Goal: Task Accomplishment & Management: Use online tool/utility

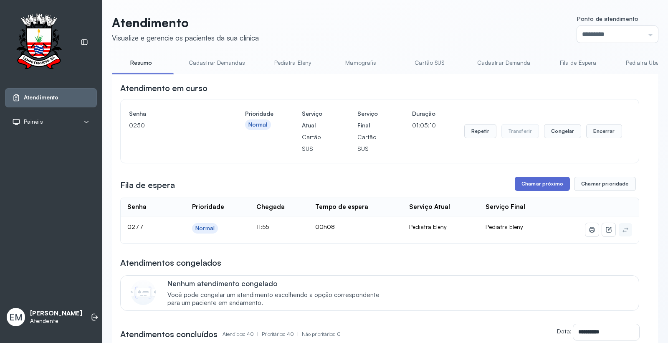
click at [545, 184] on button "Chamar próximo" at bounding box center [542, 184] width 55 height 14
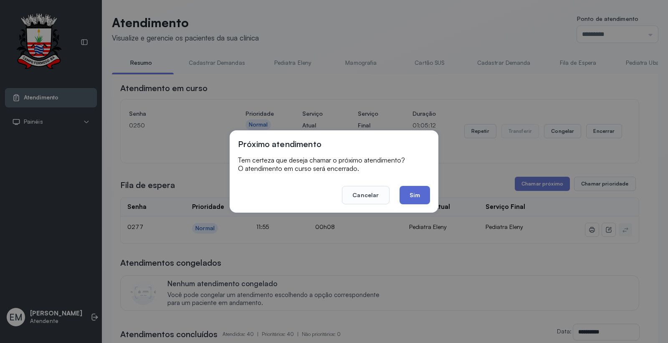
click at [415, 194] on button "Sim" at bounding box center [415, 195] width 30 height 18
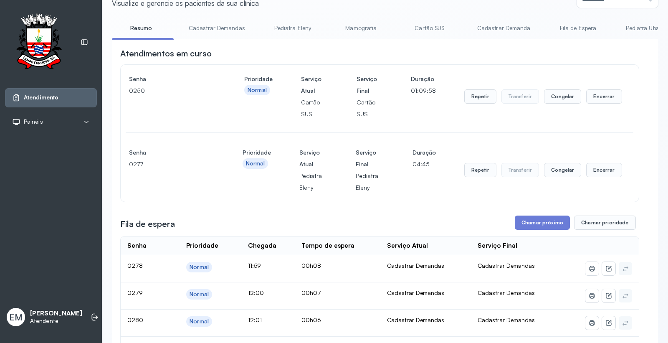
scroll to position [93, 0]
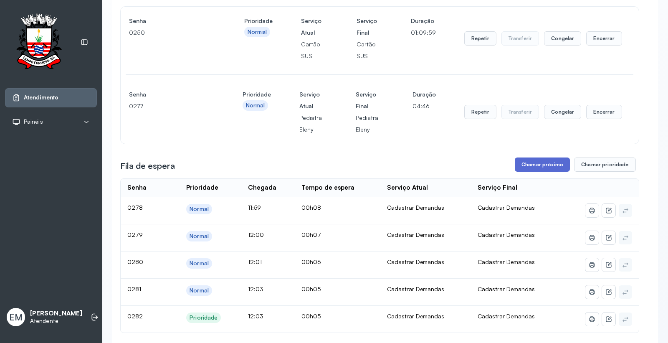
click at [540, 162] on button "Chamar próximo" at bounding box center [542, 164] width 55 height 14
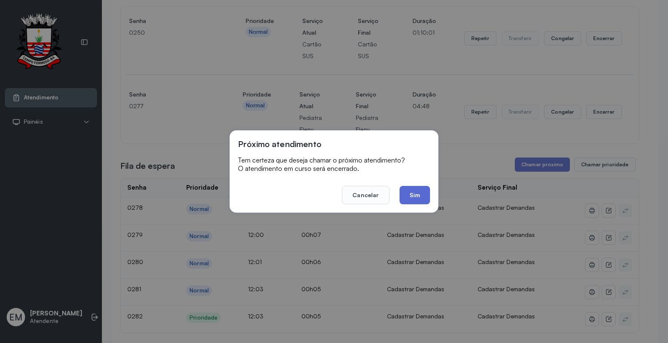
click at [410, 195] on button "Sim" at bounding box center [415, 195] width 30 height 18
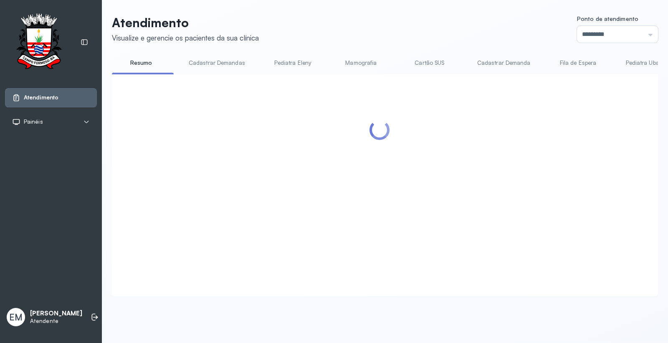
scroll to position [0, 0]
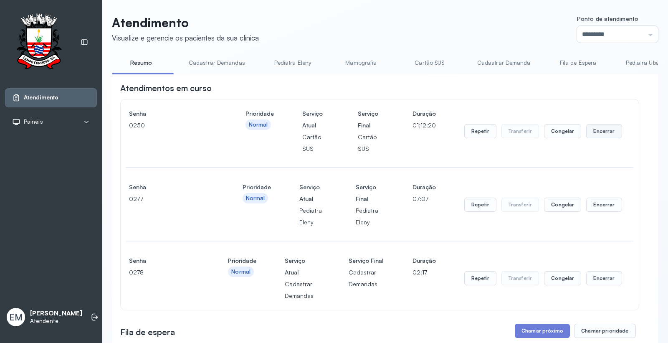
click at [605, 137] on button "Encerrar" at bounding box center [603, 131] width 35 height 14
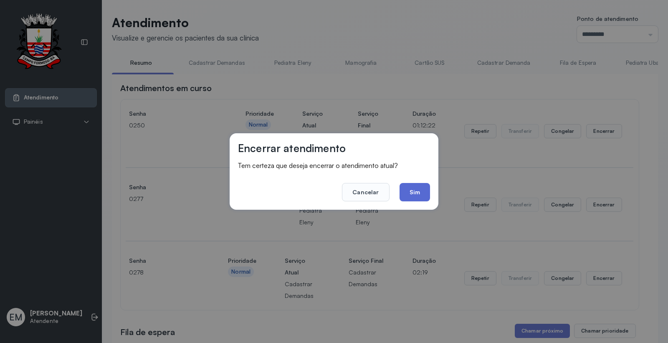
click at [428, 193] on button "Sim" at bounding box center [415, 192] width 30 height 18
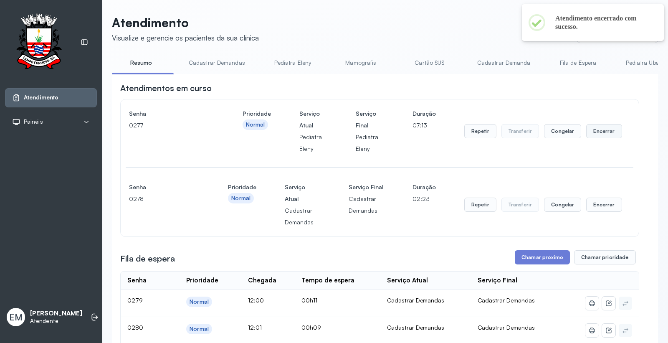
click at [605, 130] on button "Encerrar" at bounding box center [603, 131] width 35 height 14
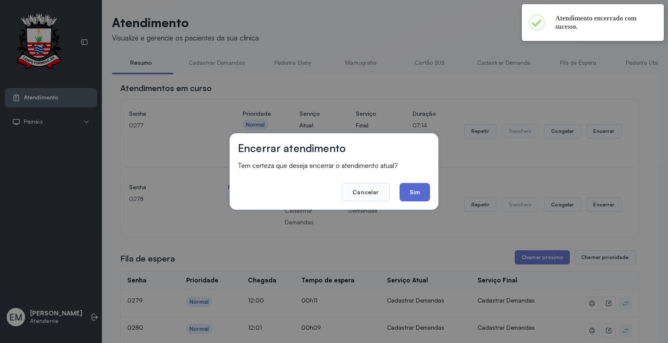
click at [428, 193] on button "Sim" at bounding box center [415, 192] width 30 height 18
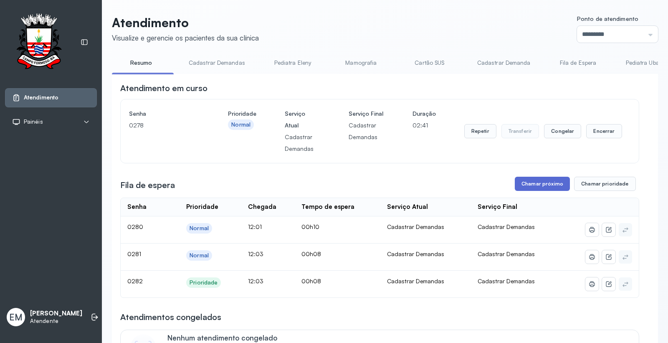
click at [525, 184] on button "Chamar próximo" at bounding box center [542, 184] width 55 height 14
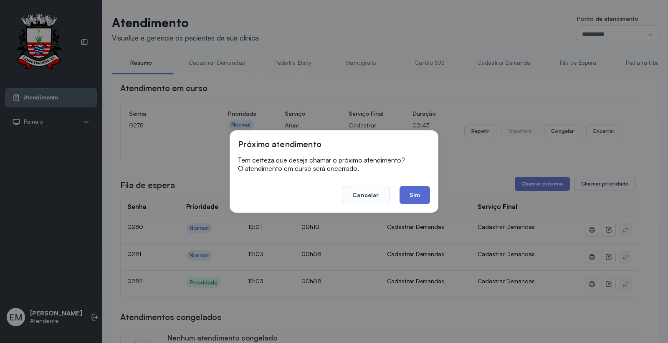
click at [412, 195] on button "Sim" at bounding box center [415, 195] width 30 height 18
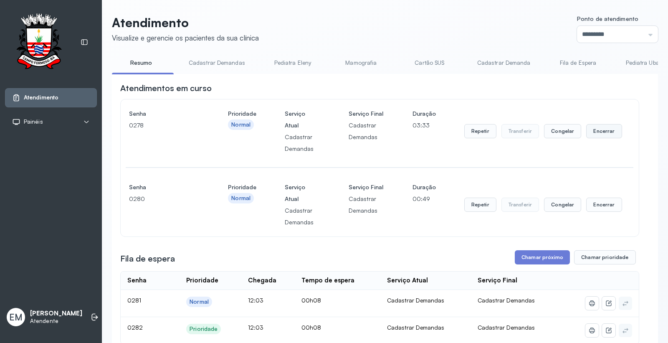
click at [604, 134] on button "Encerrar" at bounding box center [603, 131] width 35 height 14
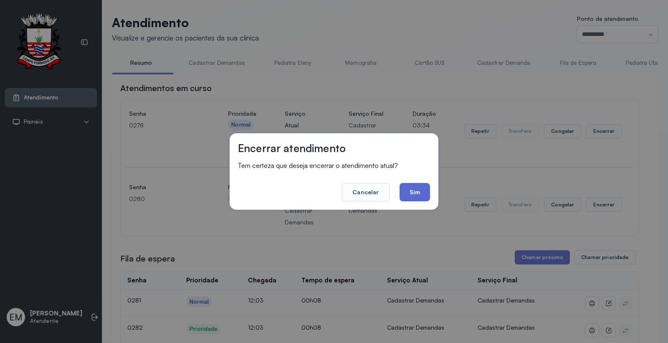
click at [418, 194] on button "Sim" at bounding box center [415, 192] width 30 height 18
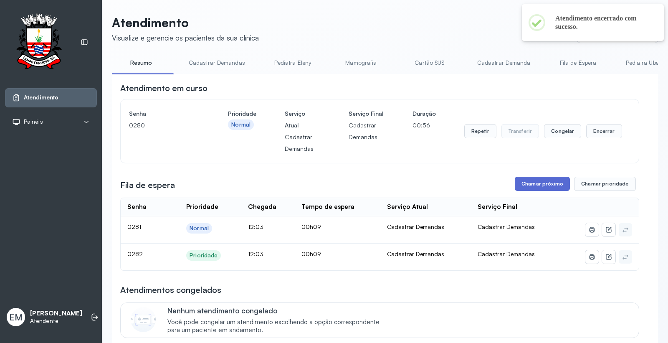
click at [541, 181] on button "Chamar próximo" at bounding box center [542, 184] width 55 height 14
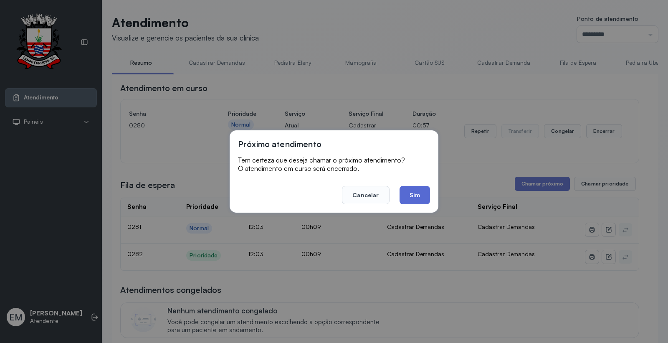
click at [423, 195] on button "Sim" at bounding box center [415, 195] width 30 height 18
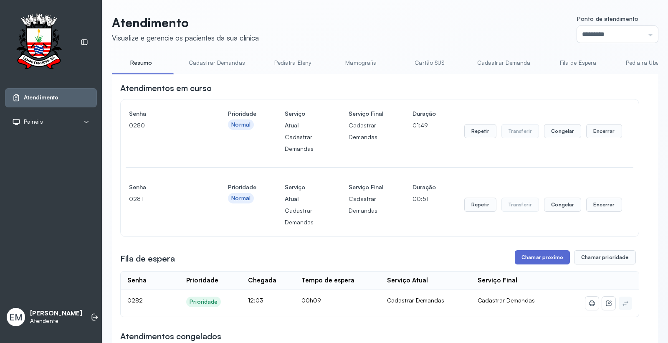
click at [545, 261] on button "Chamar próximo" at bounding box center [542, 257] width 55 height 14
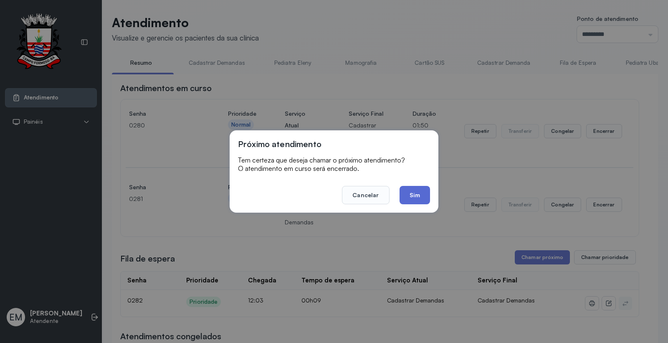
click at [416, 198] on button "Sim" at bounding box center [415, 195] width 30 height 18
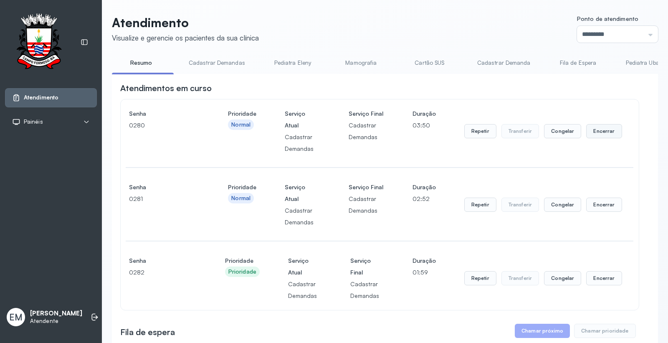
click at [600, 130] on button "Encerrar" at bounding box center [603, 131] width 35 height 14
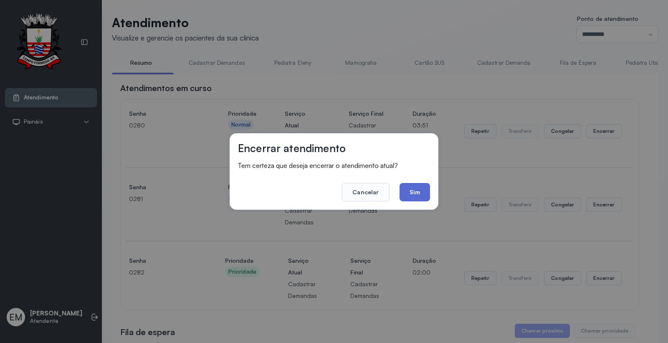
click at [413, 191] on button "Sim" at bounding box center [415, 192] width 30 height 18
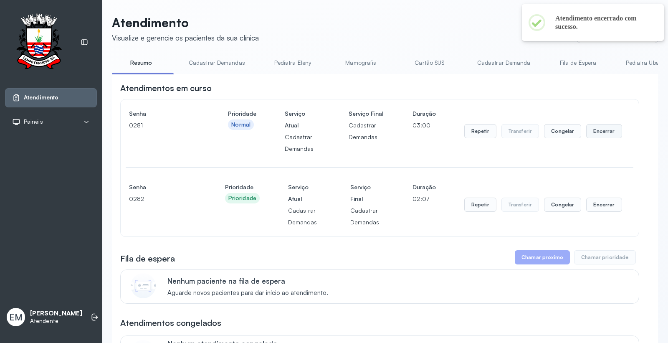
click at [599, 132] on button "Encerrar" at bounding box center [603, 131] width 35 height 14
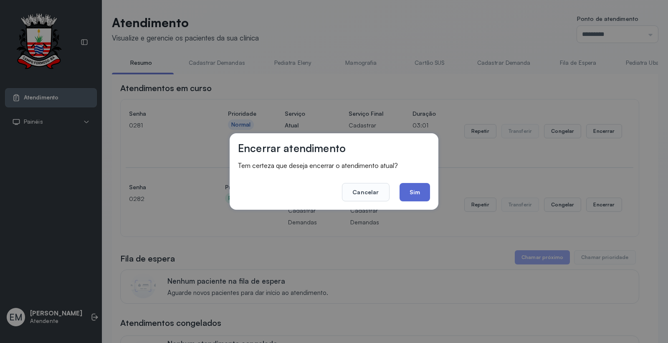
click at [420, 190] on button "Sim" at bounding box center [415, 192] width 30 height 18
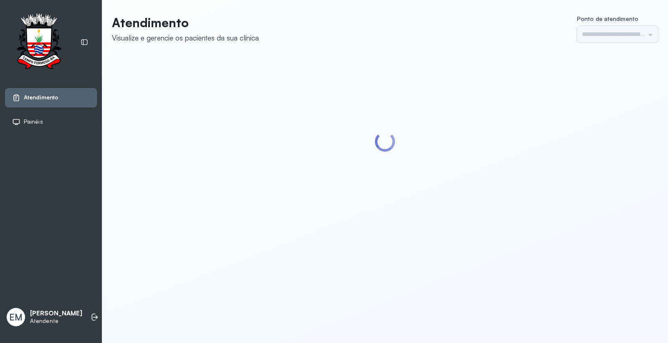
type input "*********"
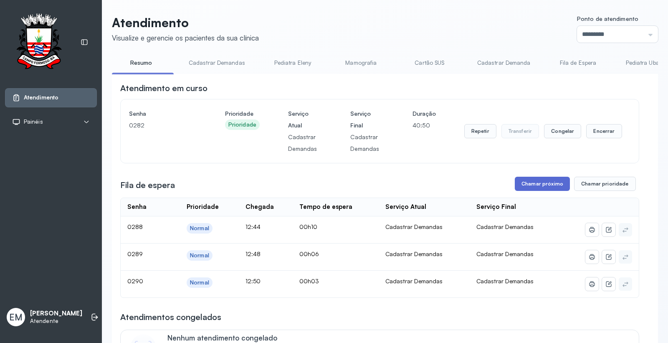
click at [542, 182] on button "Chamar próximo" at bounding box center [542, 184] width 55 height 14
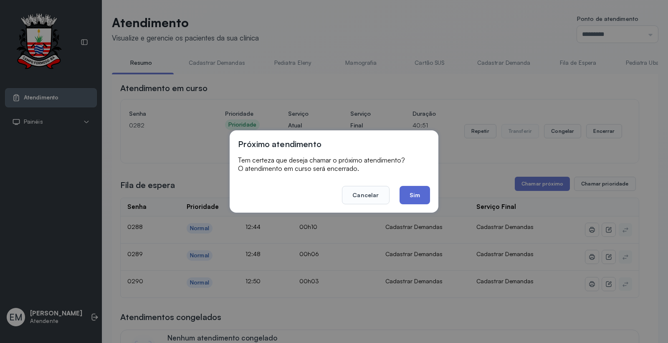
click at [410, 194] on button "Sim" at bounding box center [415, 195] width 30 height 18
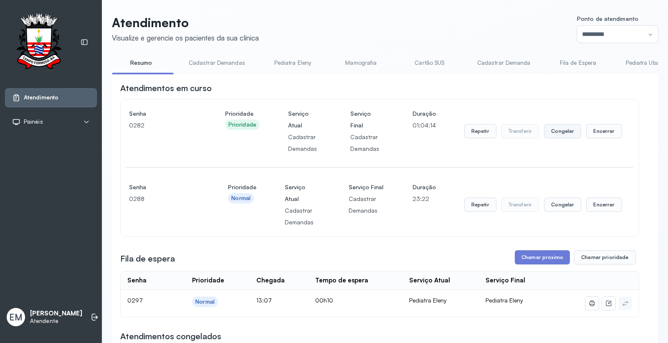
click at [544, 134] on button "Congelar" at bounding box center [562, 131] width 37 height 14
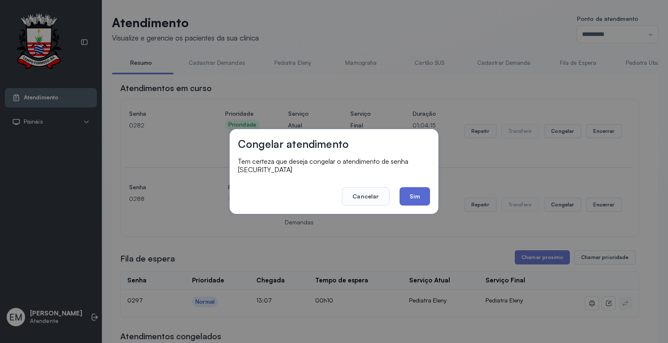
click at [418, 193] on button "Sim" at bounding box center [415, 196] width 30 height 18
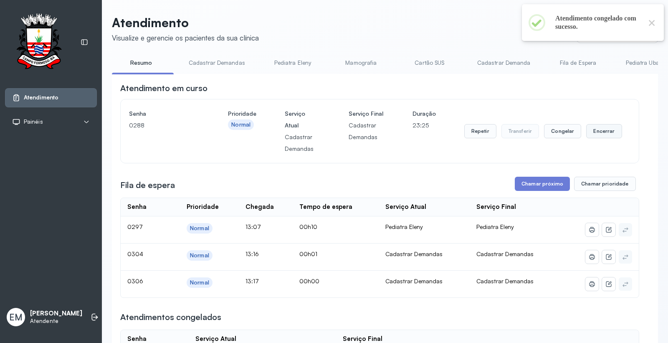
click at [591, 131] on button "Encerrar" at bounding box center [603, 131] width 35 height 14
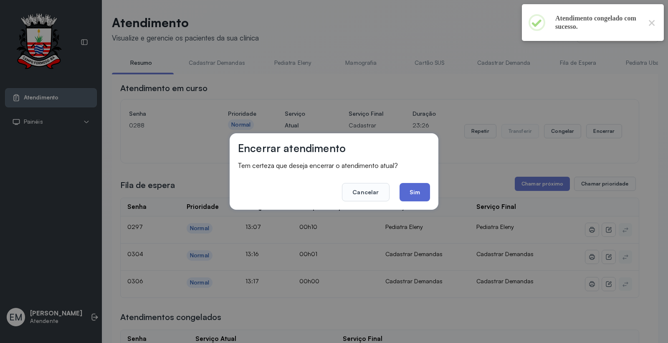
click at [414, 199] on button "Sim" at bounding box center [415, 192] width 30 height 18
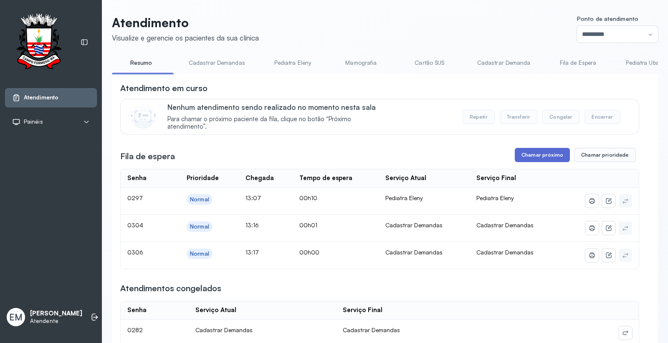
click at [519, 155] on button "Chamar próximo" at bounding box center [542, 155] width 55 height 14
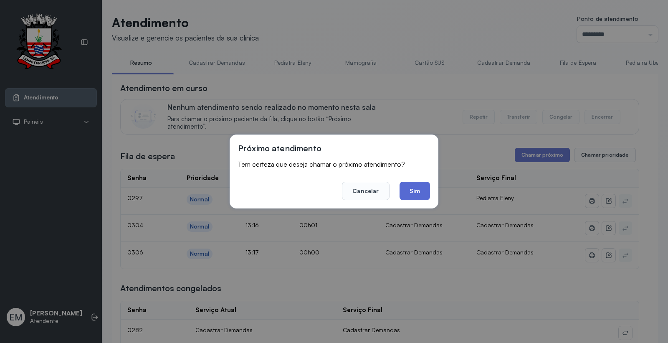
click at [429, 193] on button "Sim" at bounding box center [415, 191] width 30 height 18
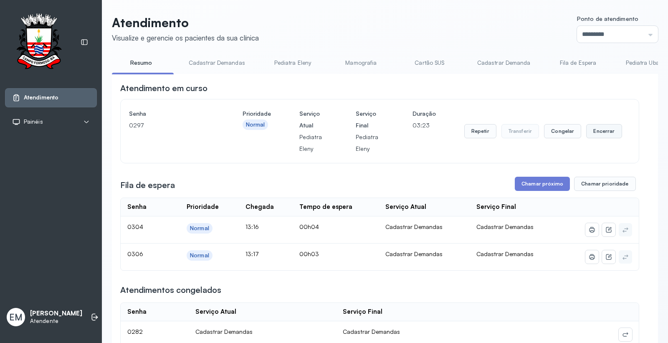
click at [605, 131] on button "Encerrar" at bounding box center [603, 131] width 35 height 14
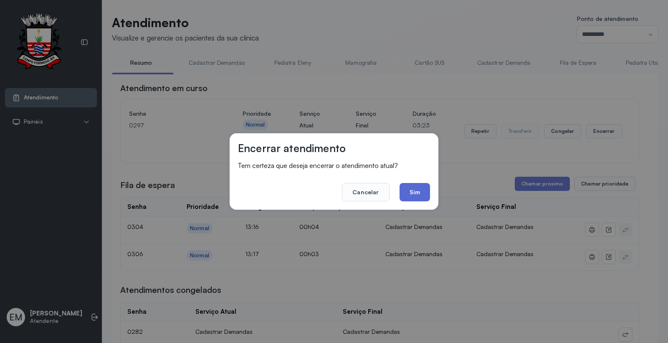
click at [425, 193] on button "Sim" at bounding box center [415, 192] width 30 height 18
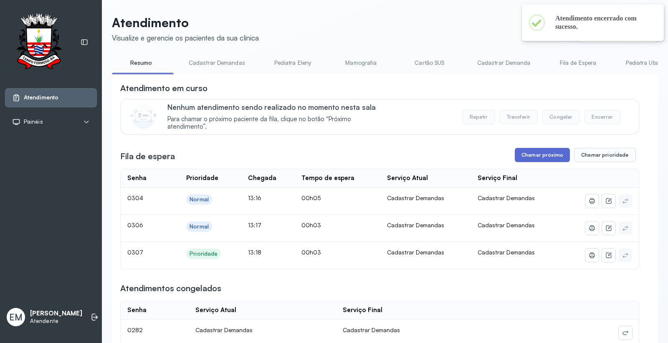
click at [531, 160] on button "Chamar próximo" at bounding box center [542, 155] width 55 height 14
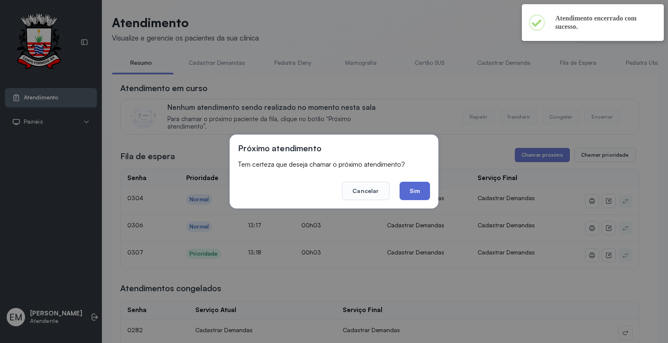
click at [425, 196] on button "Sim" at bounding box center [415, 191] width 30 height 18
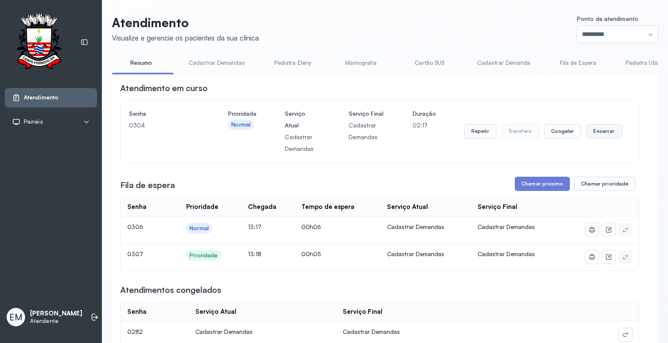
click at [601, 132] on button "Encerrar" at bounding box center [603, 131] width 35 height 14
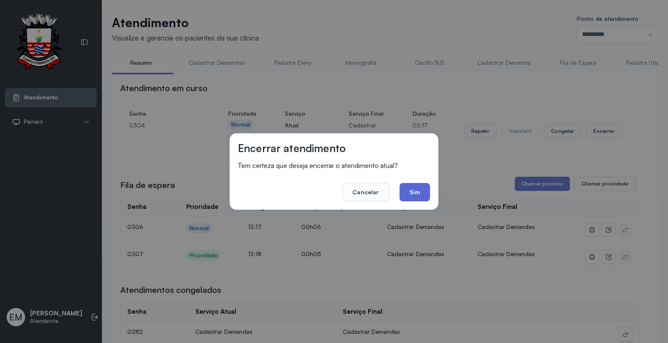
click at [408, 192] on button "Sim" at bounding box center [415, 192] width 30 height 18
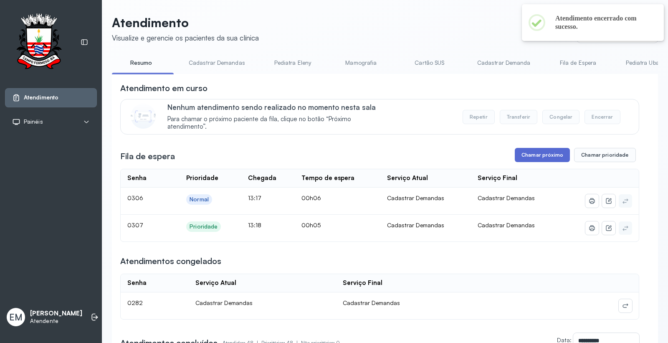
click at [533, 157] on button "Chamar próximo" at bounding box center [542, 155] width 55 height 14
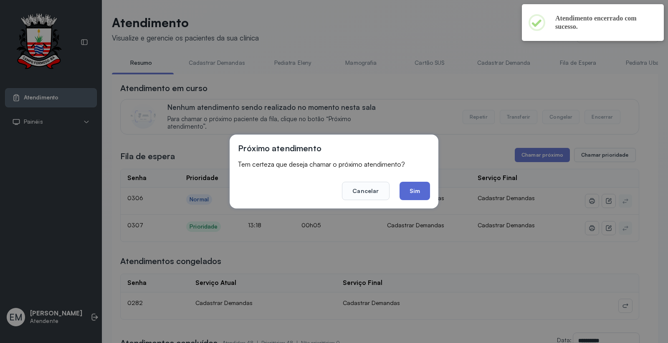
click at [428, 190] on button "Sim" at bounding box center [415, 191] width 30 height 18
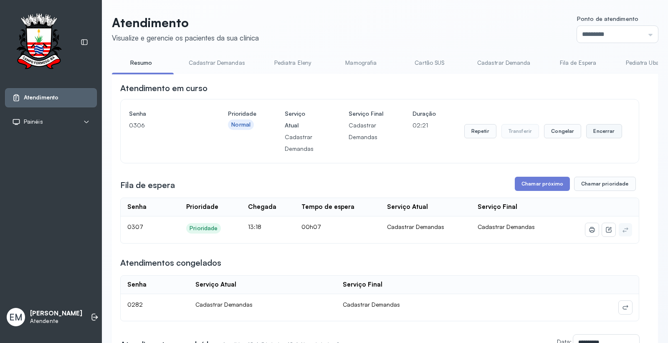
click at [591, 132] on button "Encerrar" at bounding box center [603, 131] width 35 height 14
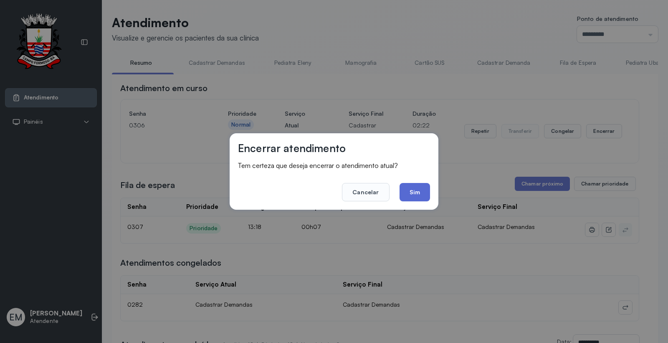
click at [411, 189] on button "Sim" at bounding box center [415, 192] width 30 height 18
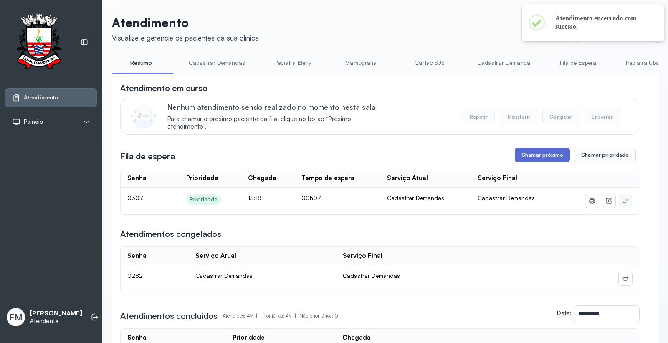
click at [527, 155] on button "Chamar próximo" at bounding box center [542, 155] width 55 height 14
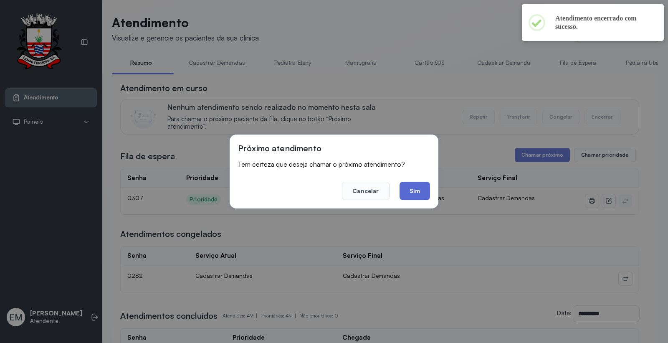
click at [425, 195] on button "Sim" at bounding box center [415, 191] width 30 height 18
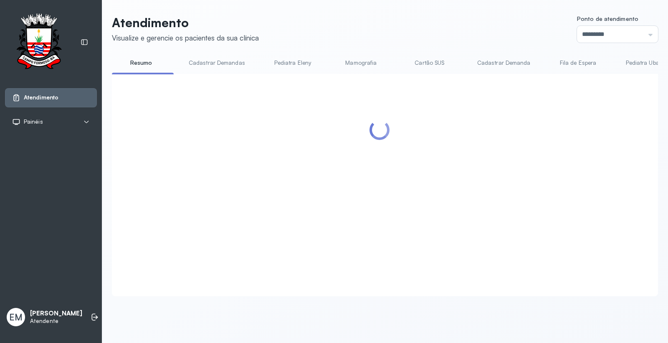
click at [591, 132] on div at bounding box center [379, 174] width 519 height 185
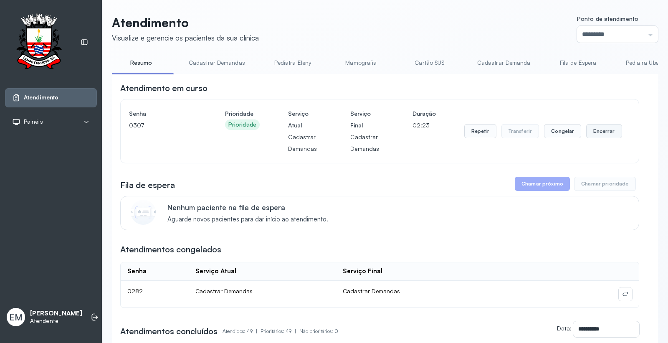
click at [608, 132] on button "Encerrar" at bounding box center [603, 131] width 35 height 14
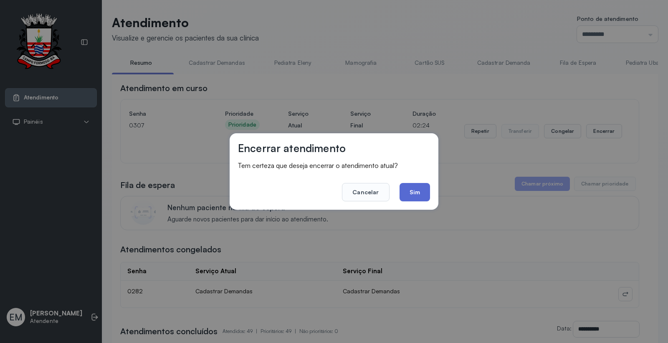
click at [428, 192] on button "Sim" at bounding box center [415, 192] width 30 height 18
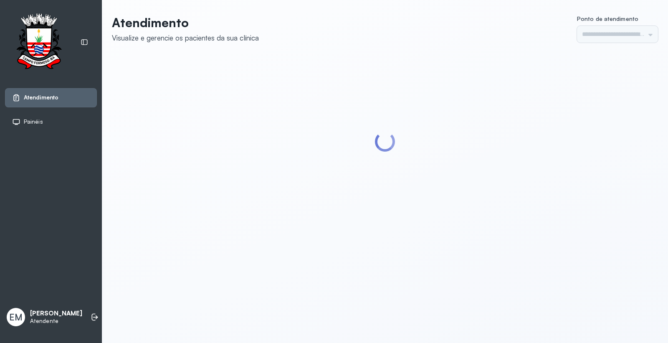
type input "*********"
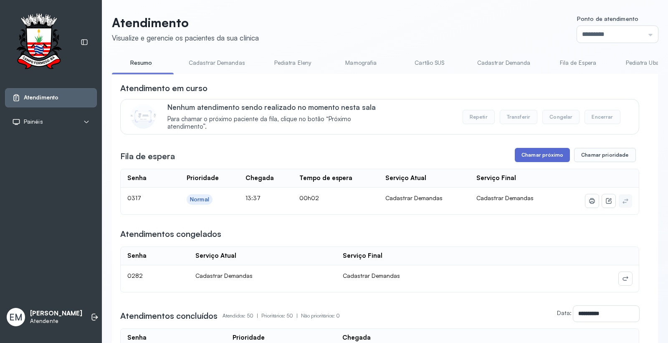
click at [527, 161] on button "Chamar próximo" at bounding box center [542, 155] width 55 height 14
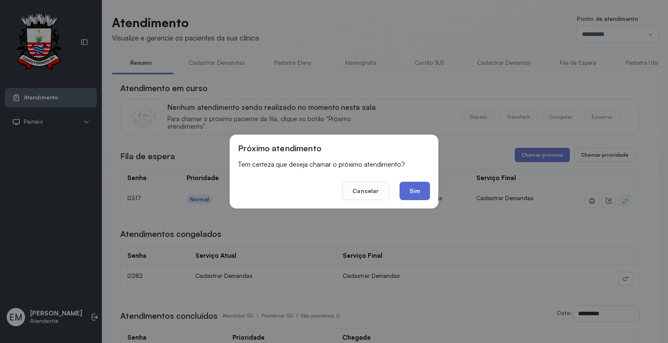
click at [426, 191] on button "Sim" at bounding box center [415, 191] width 30 height 18
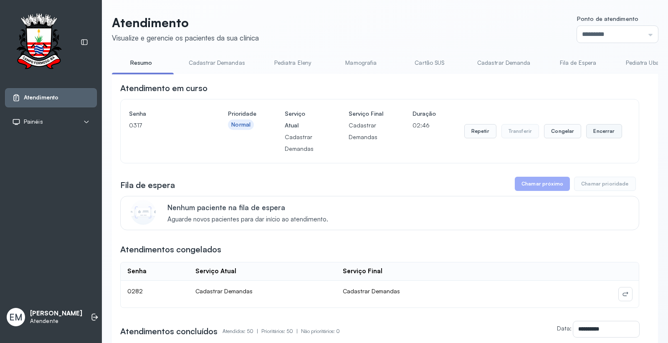
click at [592, 131] on button "Encerrar" at bounding box center [603, 131] width 35 height 14
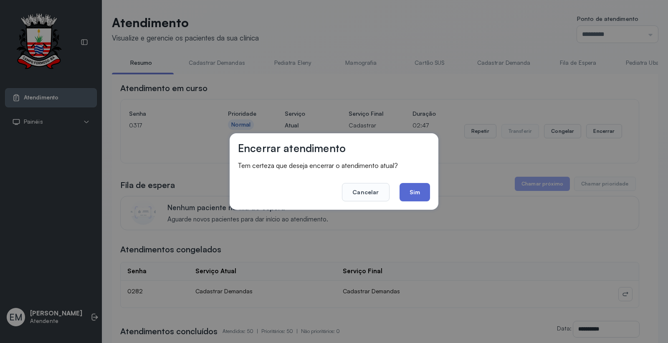
click at [428, 191] on button "Sim" at bounding box center [415, 192] width 30 height 18
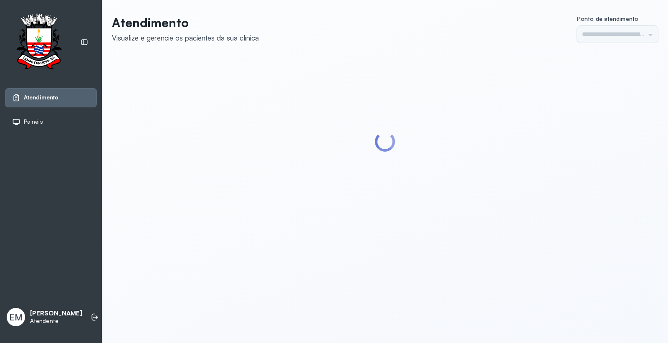
type input "*********"
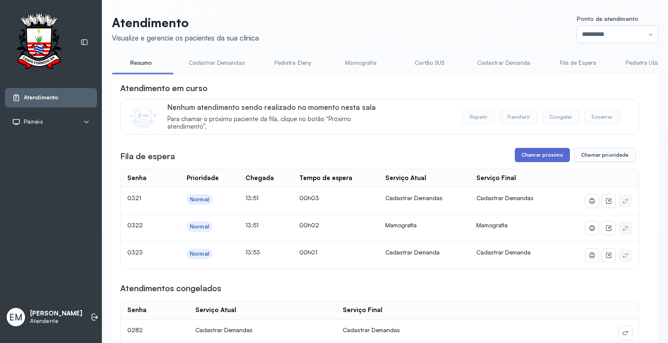
click at [542, 158] on button "Chamar próximo" at bounding box center [542, 155] width 55 height 14
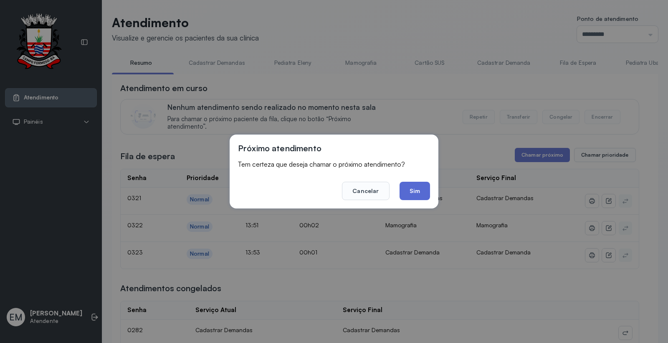
click at [412, 192] on button "Sim" at bounding box center [415, 191] width 30 height 18
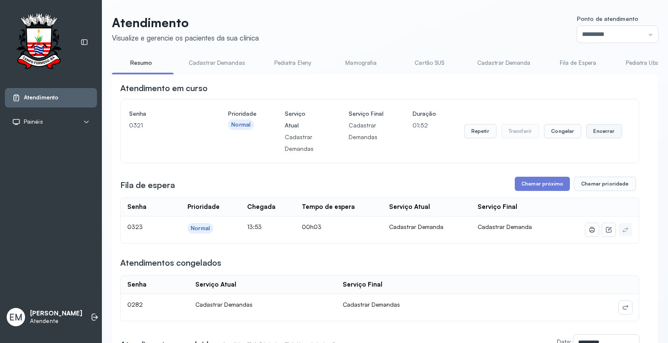
click at [599, 127] on button "Encerrar" at bounding box center [603, 131] width 35 height 14
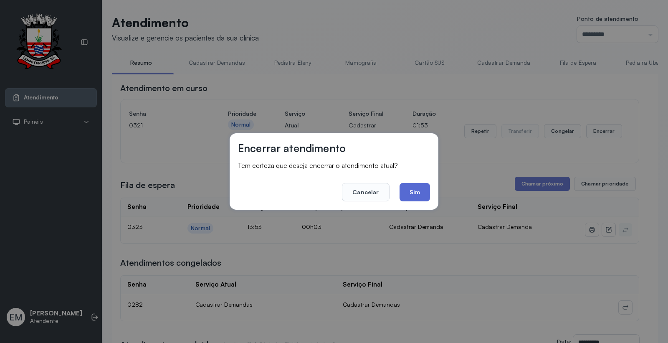
click at [402, 187] on button "Sim" at bounding box center [415, 192] width 30 height 18
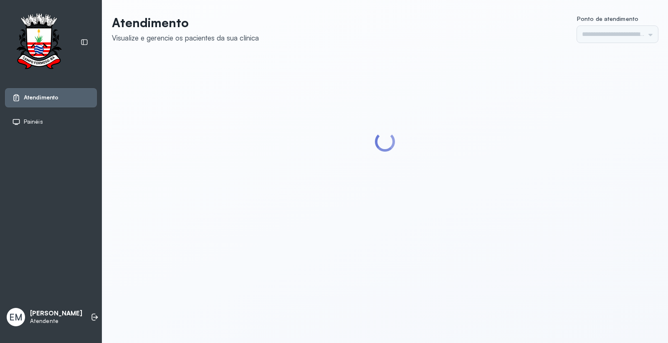
type input "*********"
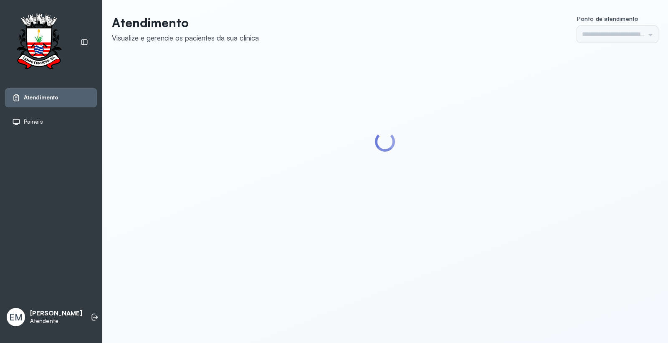
type input "*********"
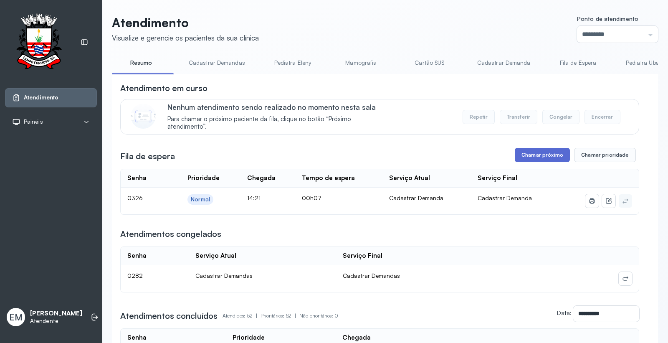
click at [536, 154] on button "Chamar próximo" at bounding box center [542, 155] width 55 height 14
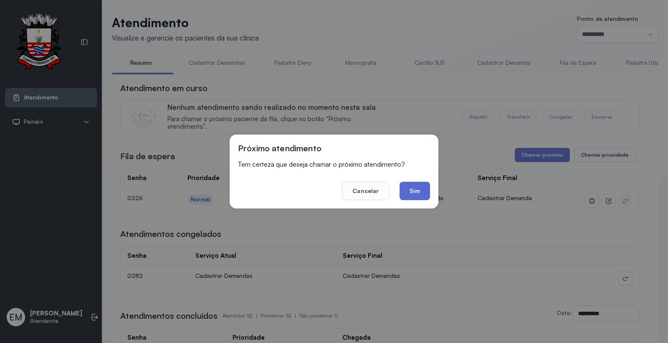
click at [426, 186] on button "Sim" at bounding box center [415, 191] width 30 height 18
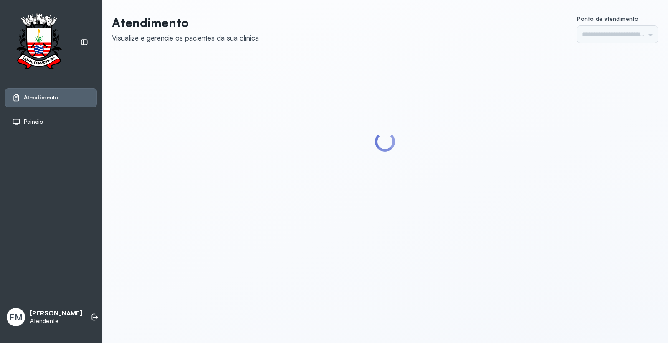
type input "*********"
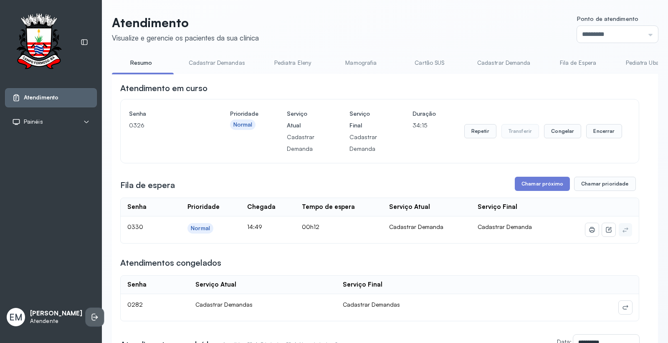
click at [86, 316] on li at bounding box center [95, 317] width 18 height 18
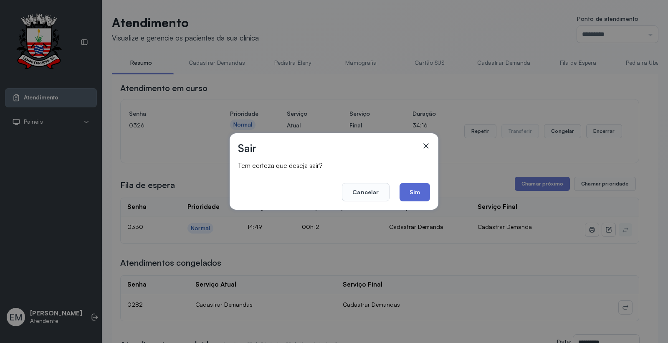
click at [419, 191] on button "Sim" at bounding box center [415, 192] width 30 height 18
